Goal: Information Seeking & Learning: Check status

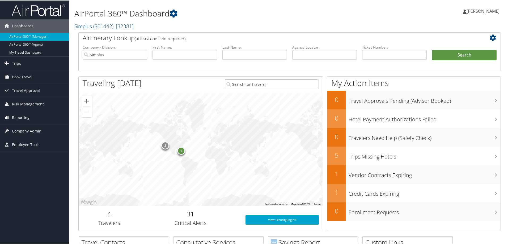
click at [18, 118] on span "Reporting" at bounding box center [21, 116] width 18 height 13
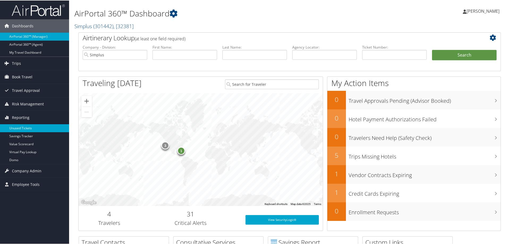
click at [18, 127] on link "Unused Tickets" at bounding box center [34, 128] width 69 height 8
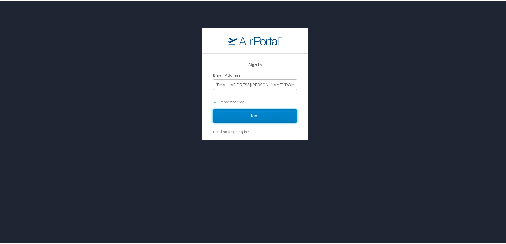
click at [235, 112] on input "Next" at bounding box center [255, 114] width 84 height 13
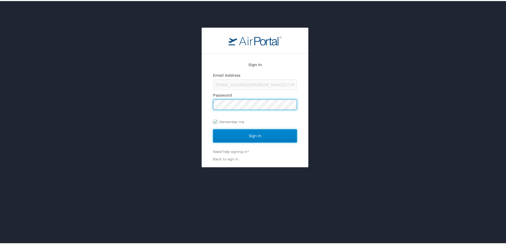
click at [234, 133] on input "Sign In" at bounding box center [255, 134] width 84 height 13
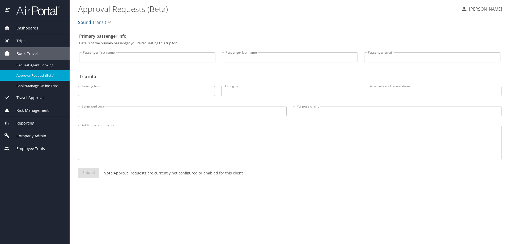
click at [30, 126] on div "Reporting" at bounding box center [35, 123] width 70 height 13
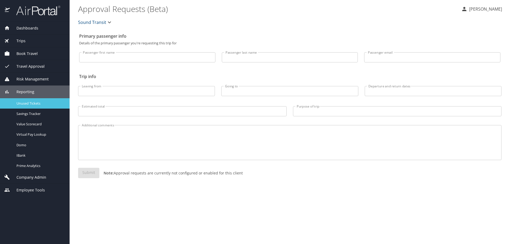
click at [29, 105] on span "Unused Tickets" at bounding box center [39, 103] width 47 height 5
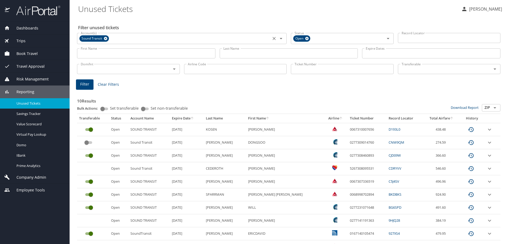
click at [107, 39] on icon at bounding box center [105, 38] width 3 height 3
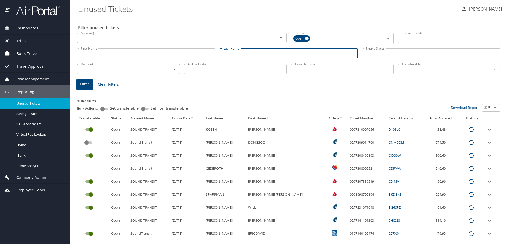
click at [225, 53] on input "Last Name" at bounding box center [289, 53] width 138 height 10
type input "liston"
click at [86, 86] on span "Filter" at bounding box center [84, 84] width 9 height 7
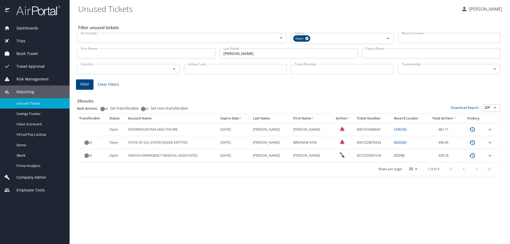
click at [104, 47] on div "First Name First Name" at bounding box center [146, 52] width 138 height 13
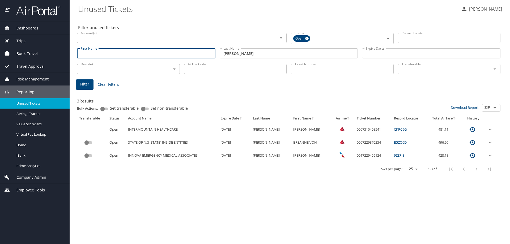
click at [99, 56] on input "First Name" at bounding box center [146, 53] width 138 height 10
click at [83, 84] on span "Filter" at bounding box center [84, 84] width 9 height 7
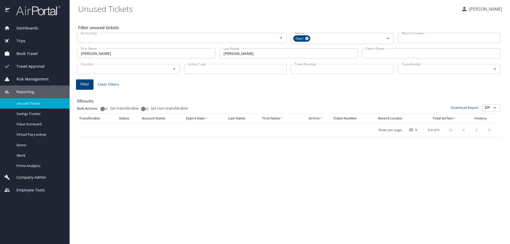
click at [122, 55] on input "derek" at bounding box center [146, 53] width 138 height 10
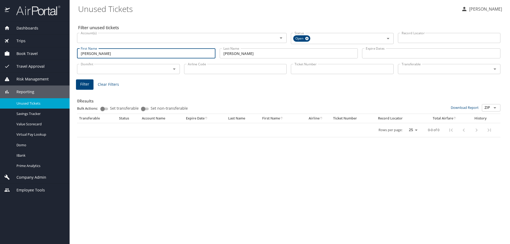
type input "derek c"
click at [90, 86] on button "Filter" at bounding box center [85, 84] width 18 height 10
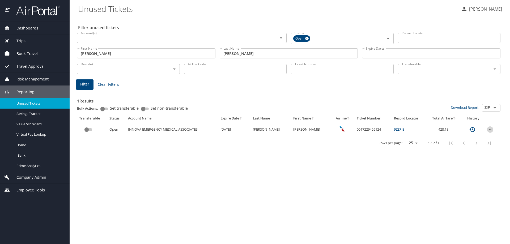
click at [488, 130] on icon "expand row" at bounding box center [490, 129] width 6 height 6
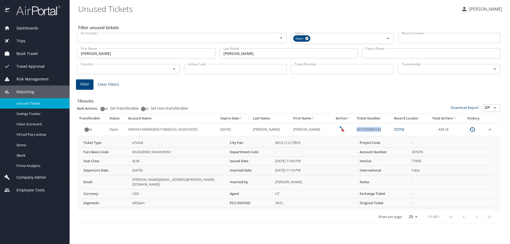
drag, startPoint x: 374, startPoint y: 129, endPoint x: 349, endPoint y: 132, distance: 25.7
click at [355, 132] on td "0017229455124" at bounding box center [373, 129] width 37 height 13
copy td "0017229455124"
click at [29, 134] on span "Virtual Pay Lookup" at bounding box center [39, 134] width 47 height 5
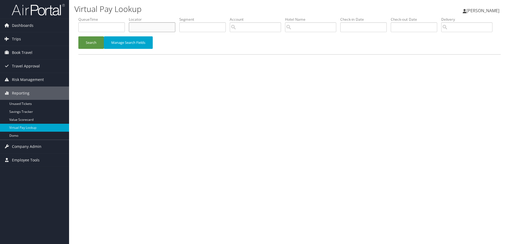
click at [143, 28] on input "text" at bounding box center [152, 27] width 46 height 10
click at [86, 49] on button "Search" at bounding box center [90, 42] width 25 height 12
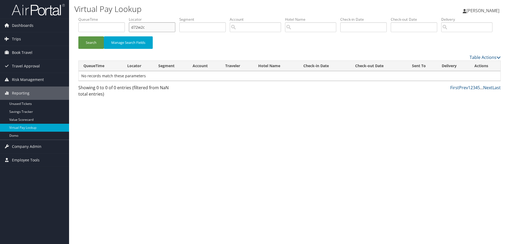
drag, startPoint x: 157, startPoint y: 27, endPoint x: 115, endPoint y: 23, distance: 43.0
click at [115, 17] on ul "QueueTime Locator d72w2c Segment Account Traveler Hotel Name Check-in Date Chec…" at bounding box center [289, 17] width 422 height 0
click at [91, 49] on button "Search" at bounding box center [90, 42] width 25 height 12
drag, startPoint x: 146, startPoint y: 26, endPoint x: 103, endPoint y: 19, distance: 44.2
click at [103, 17] on ul "QueueTime Locator d72w2c Segment Account Traveler Hotel Name Check-in Date Chec…" at bounding box center [289, 17] width 422 height 0
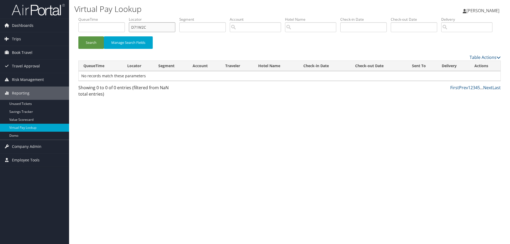
type input "D71W2C"
click at [78, 36] on button "Search" at bounding box center [90, 42] width 25 height 12
click at [14, 36] on span "Trips" at bounding box center [16, 38] width 9 height 13
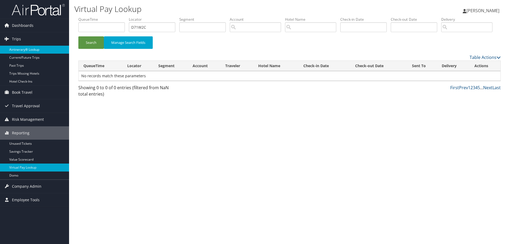
click at [14, 48] on link "Airtinerary® Lookup" at bounding box center [34, 50] width 69 height 8
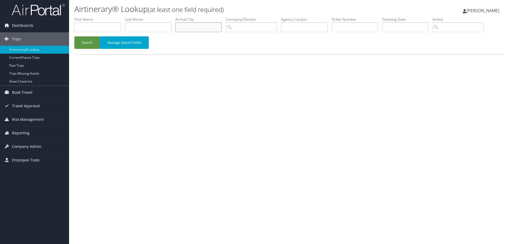
click at [190, 29] on input "text" at bounding box center [198, 27] width 46 height 10
click at [296, 25] on input "text" at bounding box center [304, 27] width 46 height 10
type input "D72W2C"
click at [94, 42] on button "Search" at bounding box center [86, 42] width 25 height 12
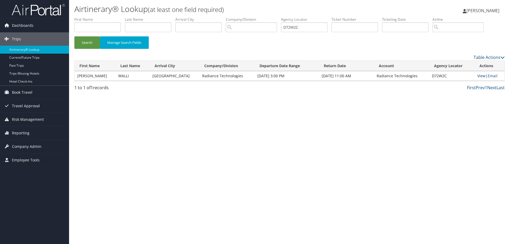
click at [479, 78] on link "View" at bounding box center [481, 75] width 8 height 5
drag, startPoint x: 291, startPoint y: 28, endPoint x: 285, endPoint y: 28, distance: 6.1
click at [285, 28] on input "D72W2C" at bounding box center [304, 27] width 46 height 10
click at [13, 22] on span "Dashboards" at bounding box center [23, 25] width 22 height 13
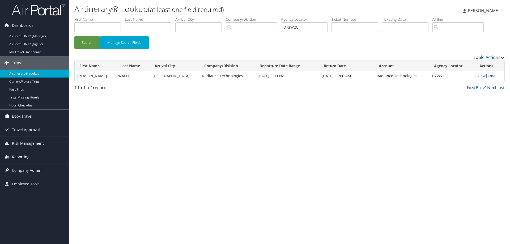
click at [22, 157] on span "Reporting" at bounding box center [21, 156] width 18 height 13
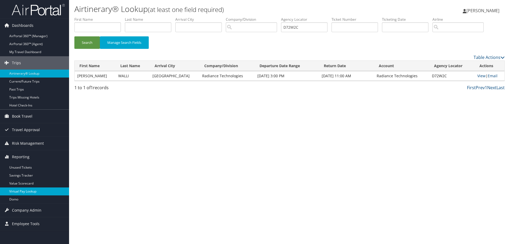
click at [21, 190] on link "Virtual Pay Lookup" at bounding box center [34, 192] width 69 height 8
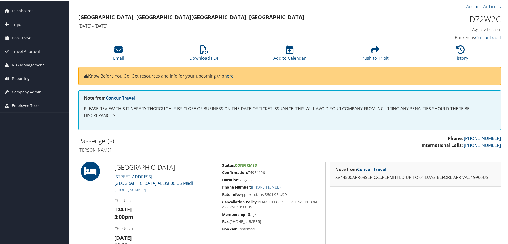
scroll to position [8, 0]
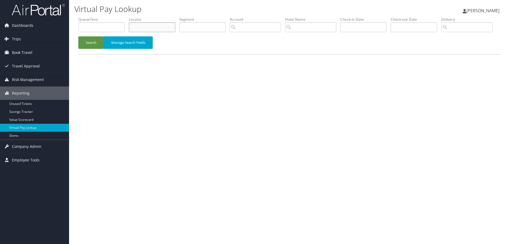
click at [161, 28] on input "text" at bounding box center [152, 27] width 46 height 10
paste input "D72W2C"
type input "D72W2C"
click at [99, 49] on button "Search" at bounding box center [90, 42] width 25 height 12
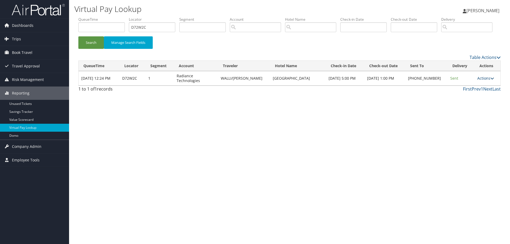
click at [484, 81] on link "Actions" at bounding box center [485, 78] width 17 height 5
click at [459, 97] on link "Logs" at bounding box center [467, 92] width 45 height 9
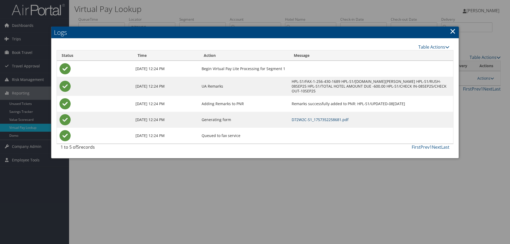
click at [292, 117] on link "D72W2C-S1_1757352258681.pdf" at bounding box center [320, 119] width 57 height 5
